Goal: Task Accomplishment & Management: Manage account settings

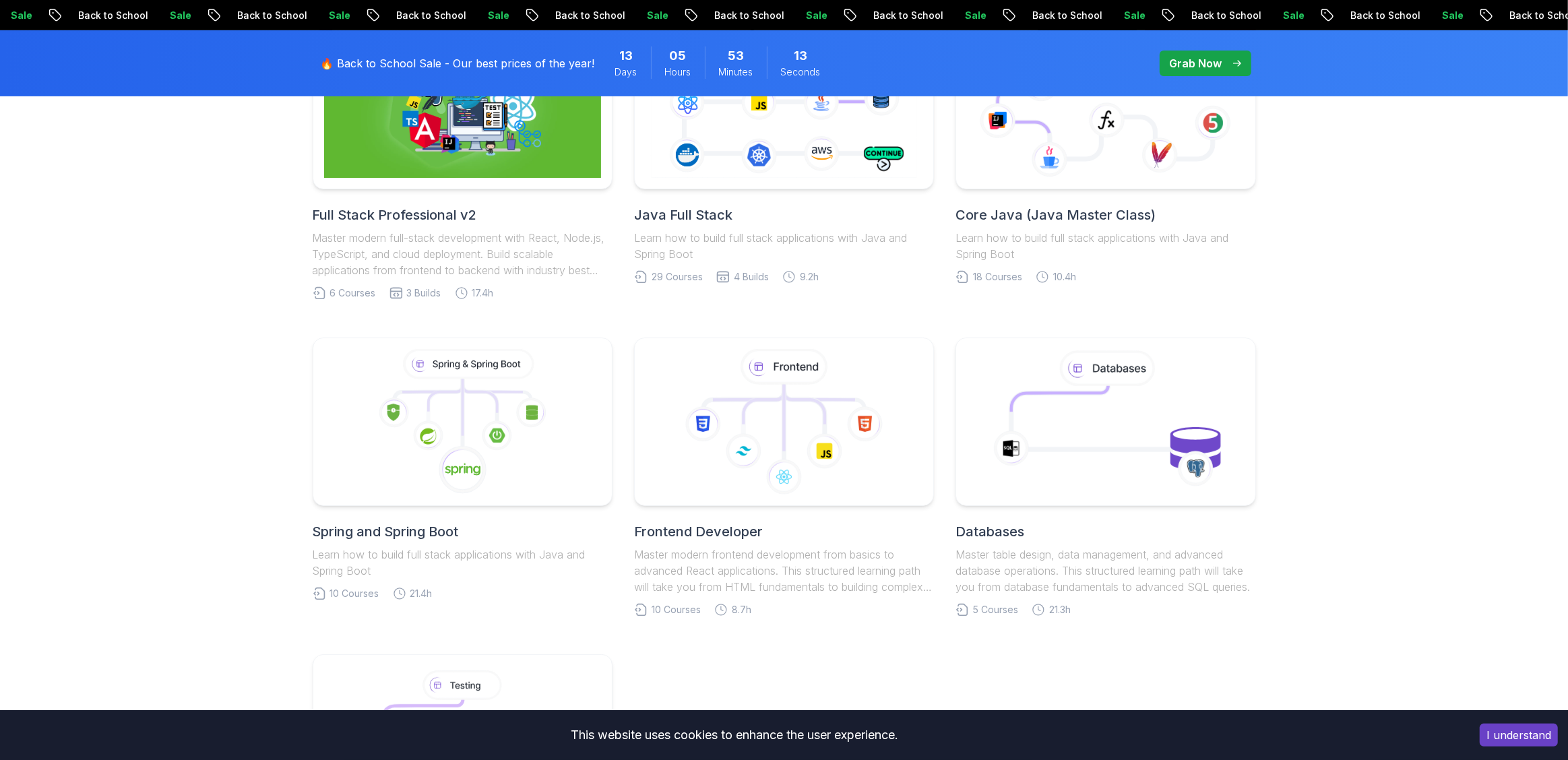
click at [1342, 230] on div "Full Stack Professional v2 Master modern full-stack development with React, Nod…" at bounding box center [784, 477] width 1568 height 1042
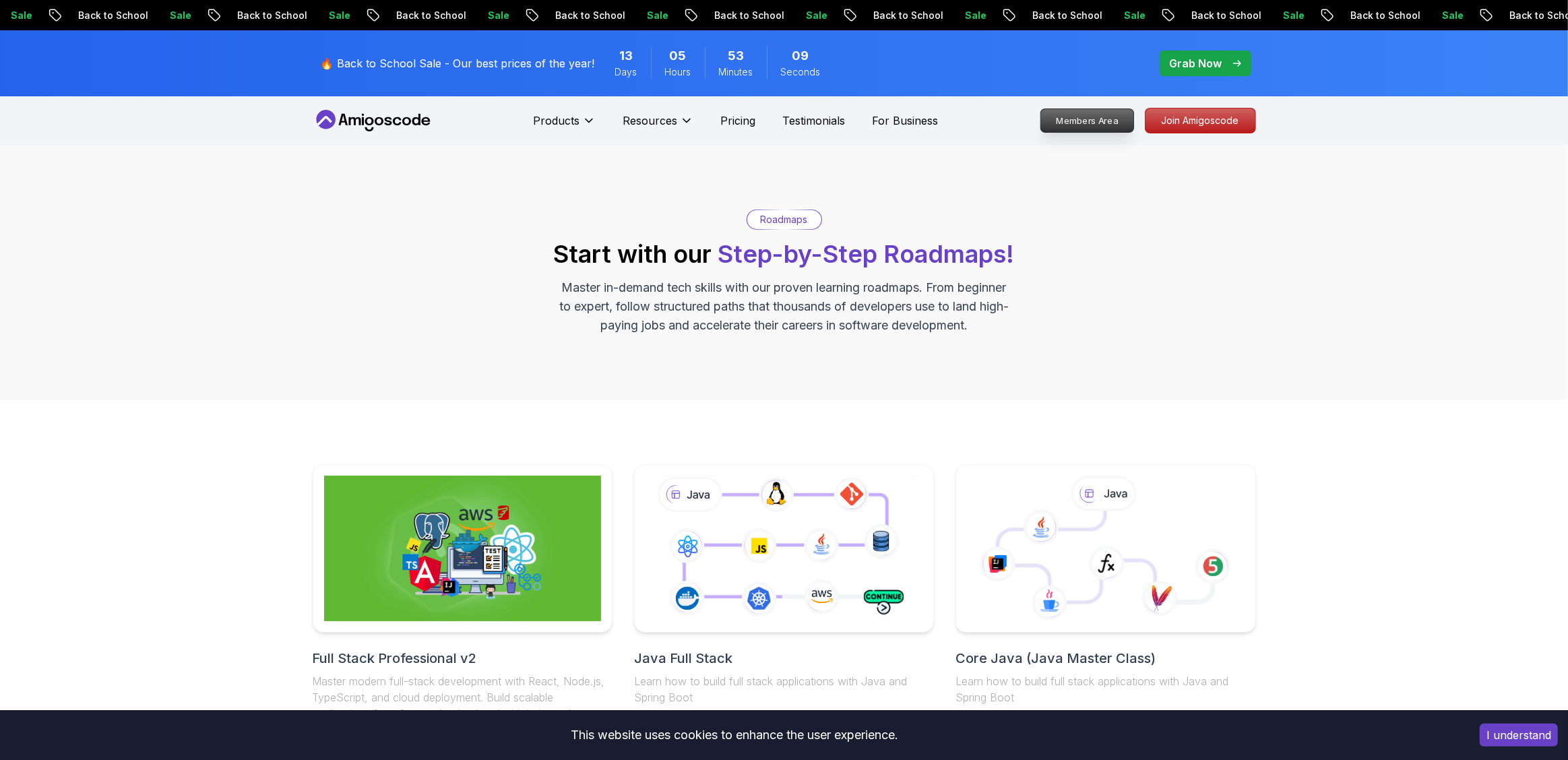
click at [1086, 128] on p "Members Area" at bounding box center [1086, 120] width 93 height 22
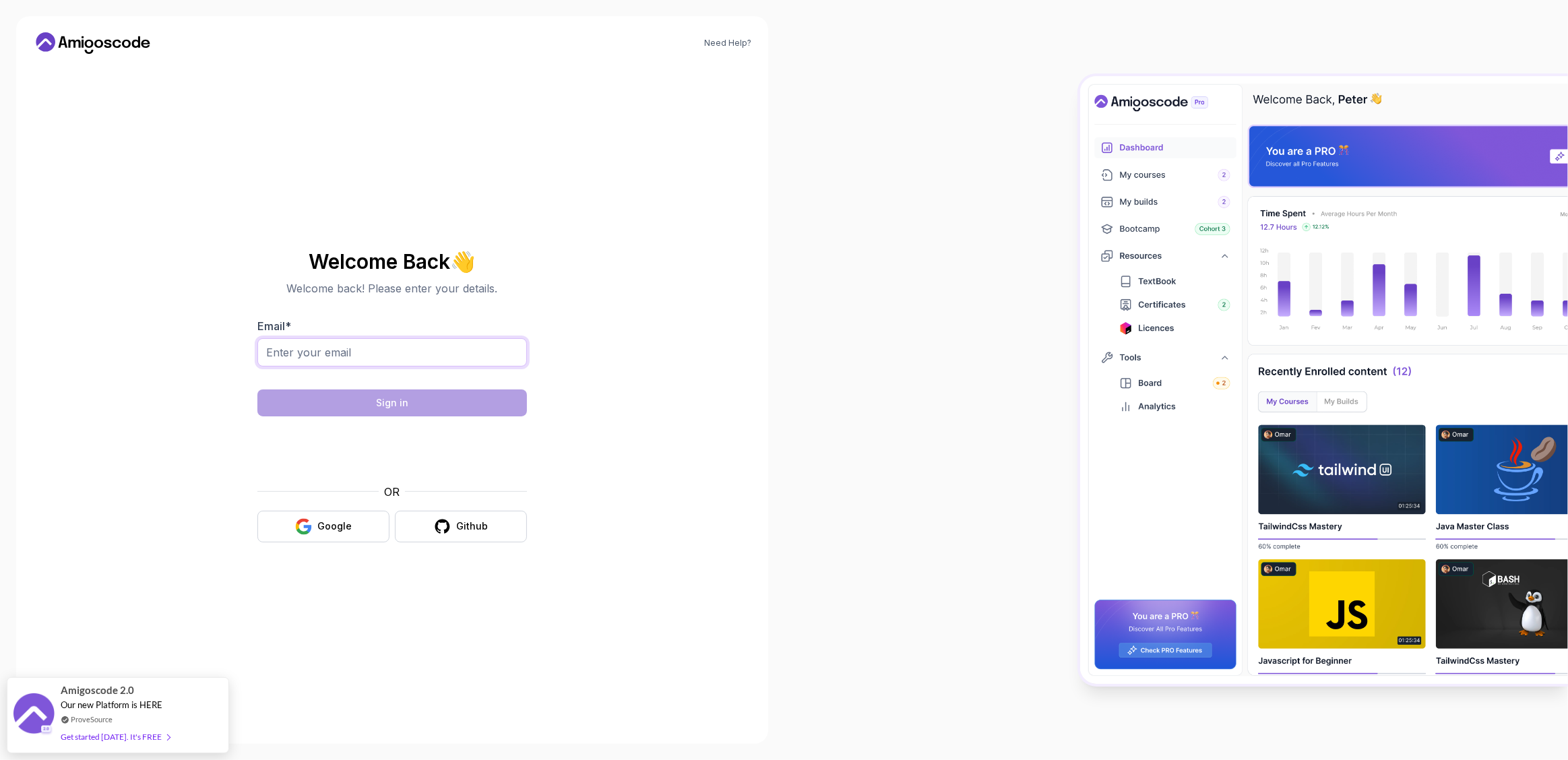
click at [358, 356] on input "Email *" at bounding box center [393, 352] width 270 height 28
type input "[EMAIL_ADDRESS][DOMAIN_NAME]"
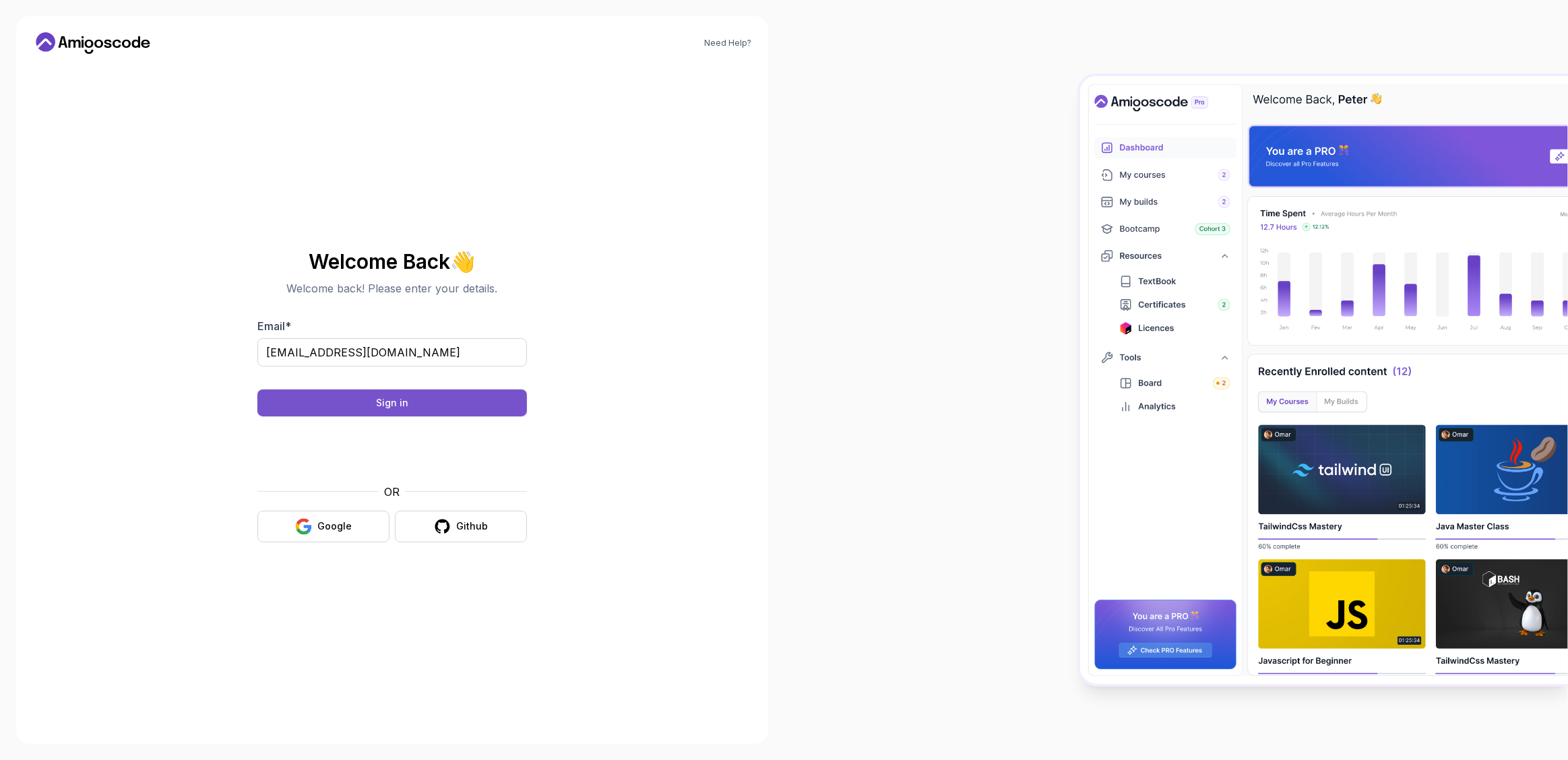
click at [450, 409] on button "Sign in" at bounding box center [393, 403] width 270 height 27
